Goal: Transaction & Acquisition: Purchase product/service

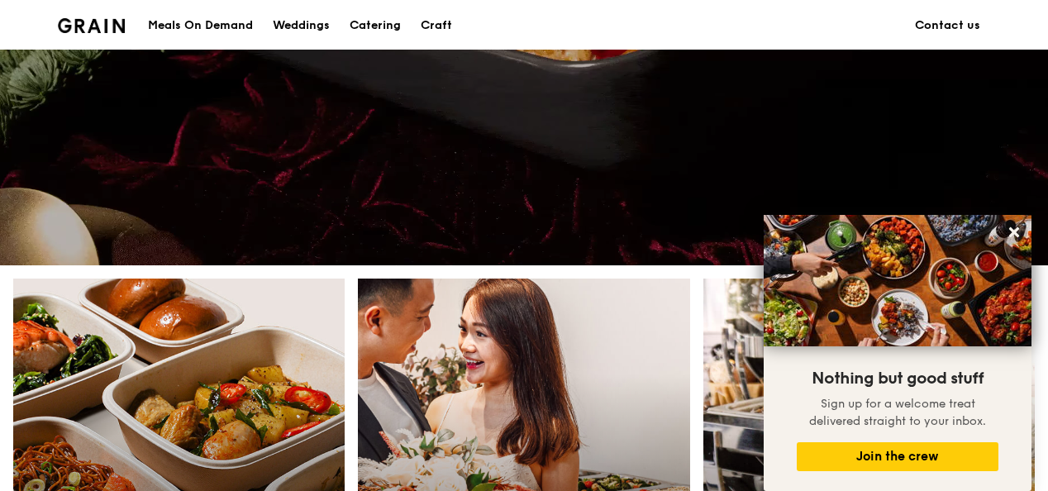
scroll to position [496, 0]
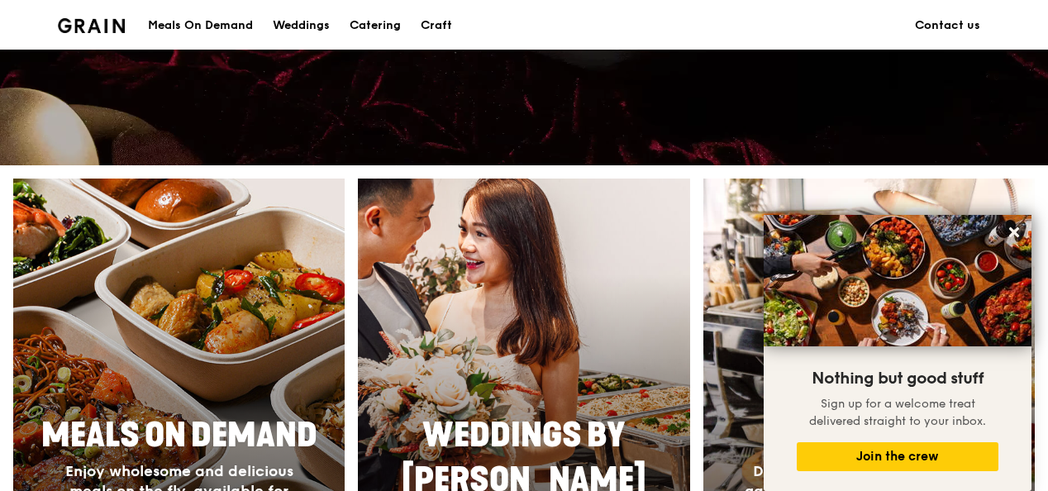
click at [223, 298] on div at bounding box center [179, 419] width 365 height 529
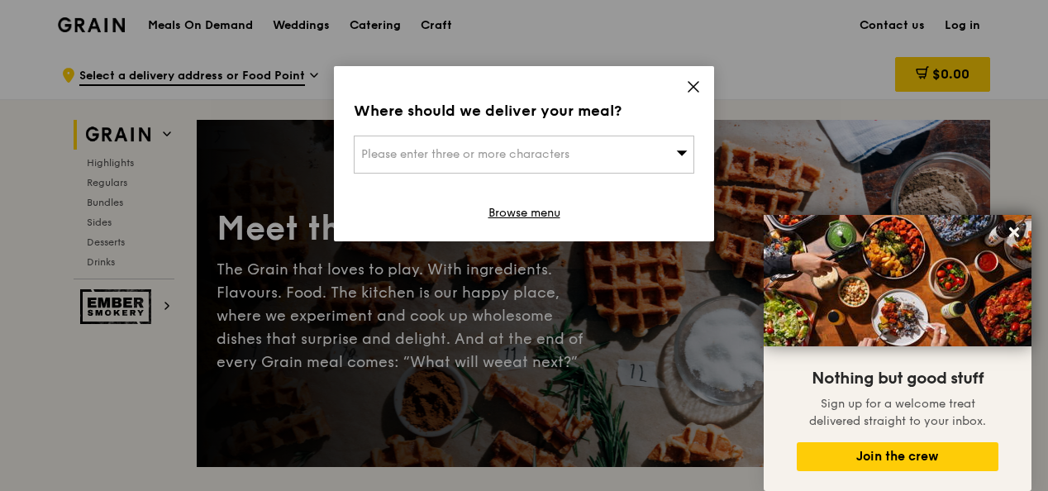
click at [698, 88] on icon at bounding box center [693, 86] width 15 height 15
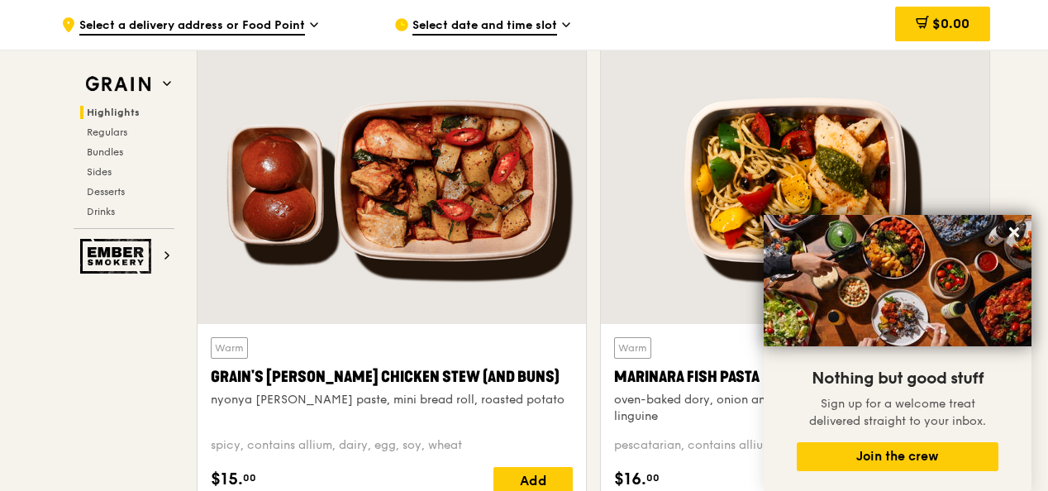
scroll to position [661, 0]
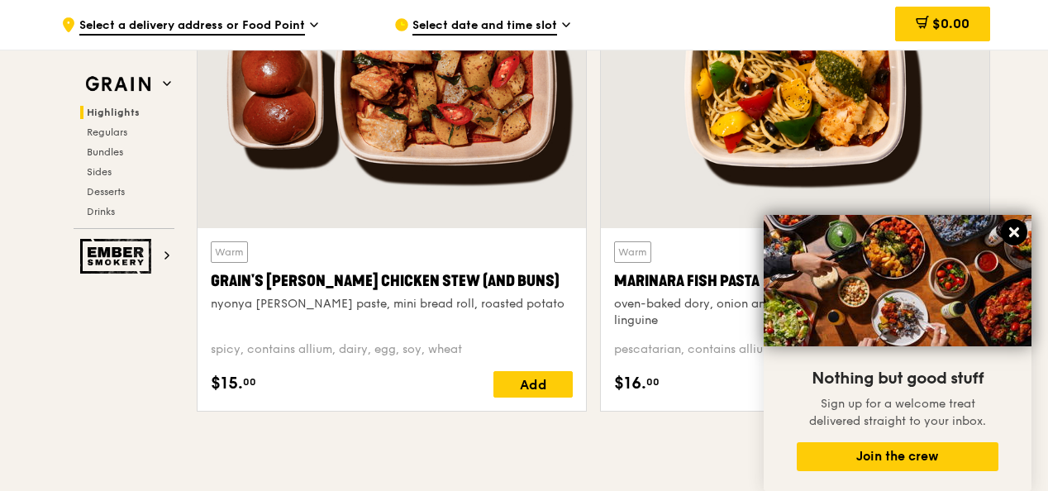
click at [1019, 232] on icon at bounding box center [1014, 232] width 15 height 15
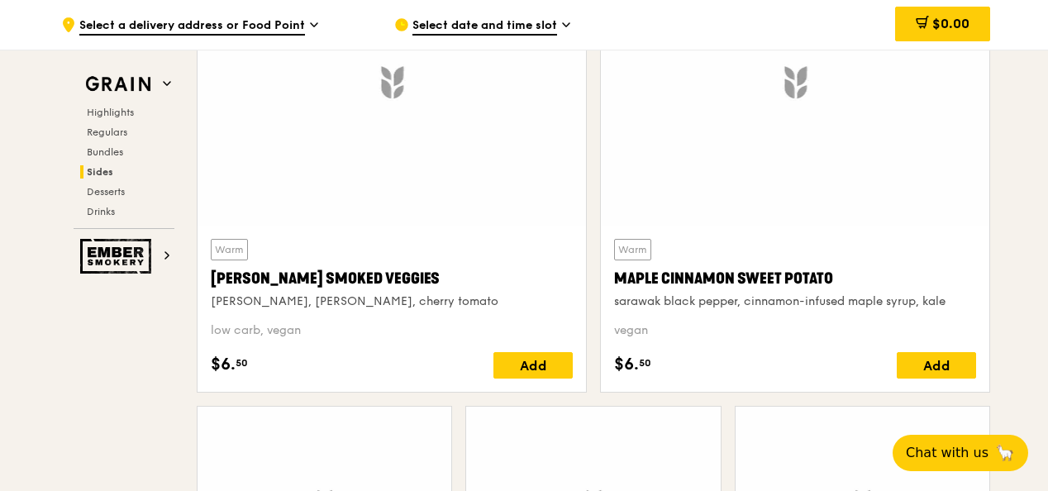
scroll to position [3969, 0]
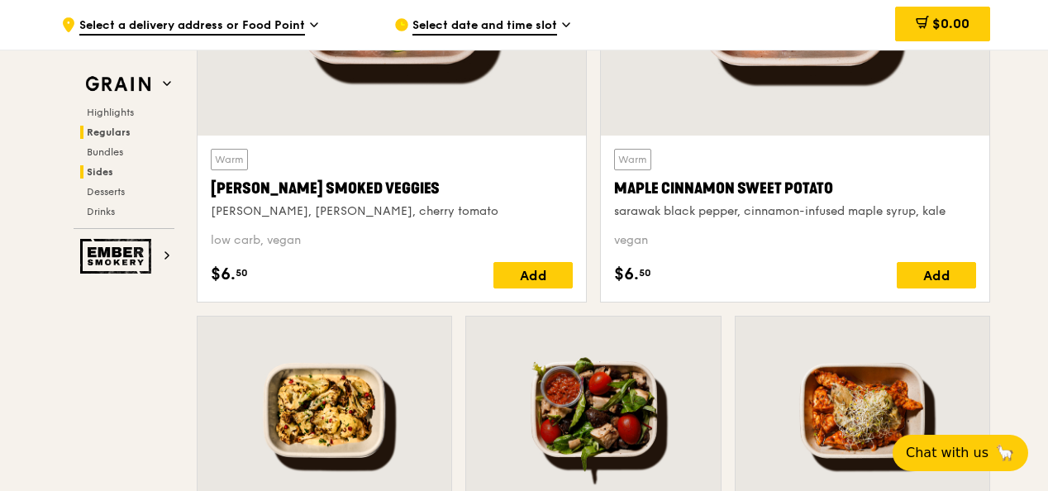
click at [121, 128] on span "Regulars" at bounding box center [109, 132] width 44 height 12
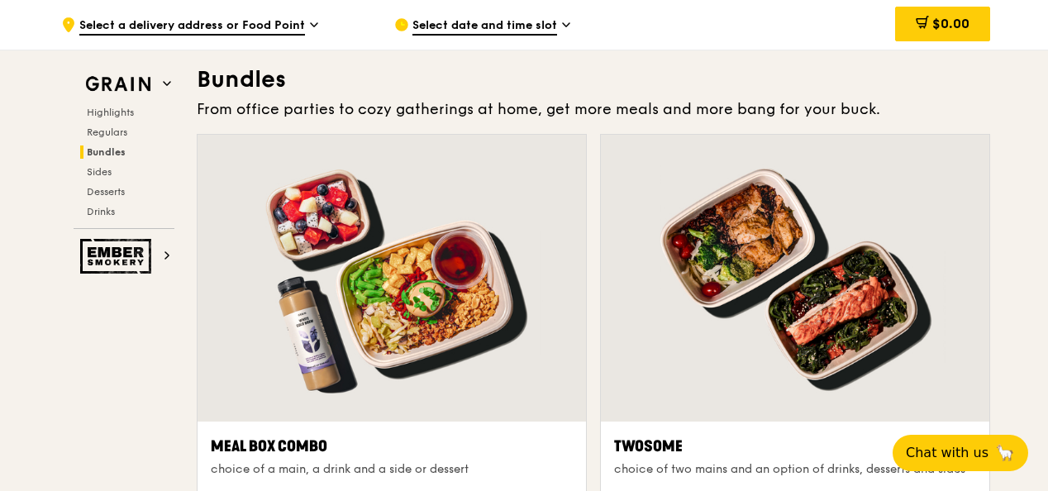
scroll to position [2326, 0]
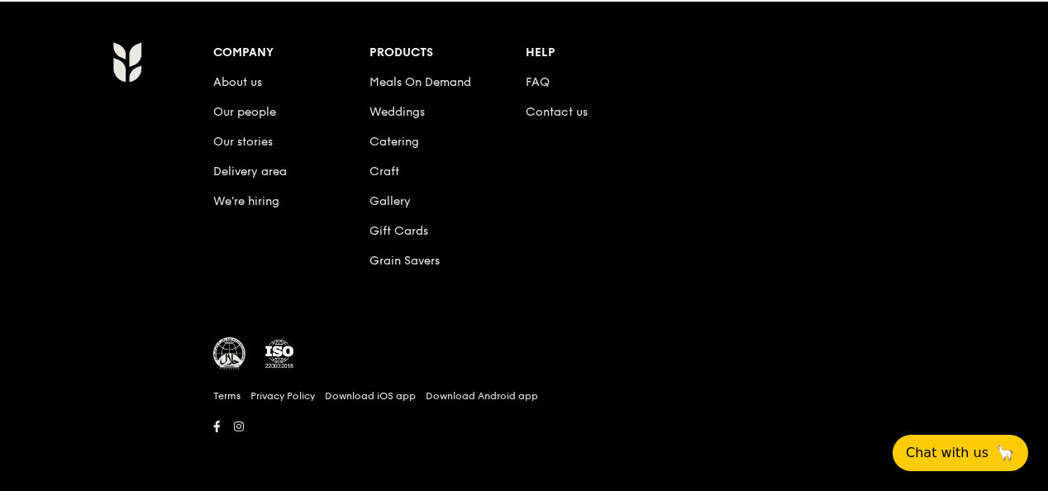
scroll to position [496, 0]
